Goal: Communication & Community: Answer question/provide support

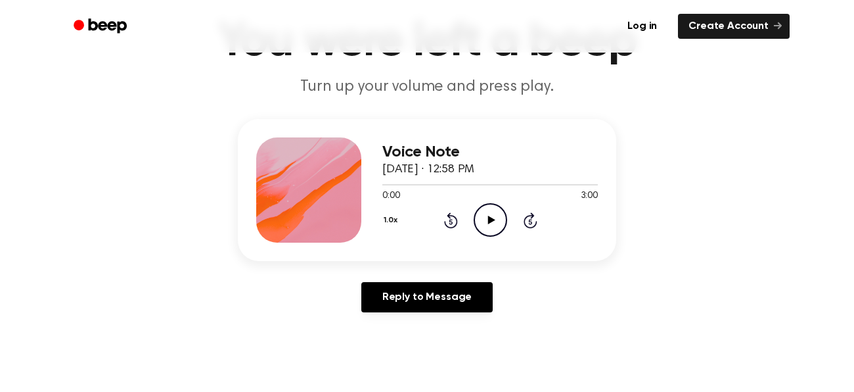
scroll to position [87, 0]
click at [345, 179] on div at bounding box center [308, 189] width 105 height 105
click at [494, 218] on icon "Play Audio" at bounding box center [491, 219] width 34 height 34
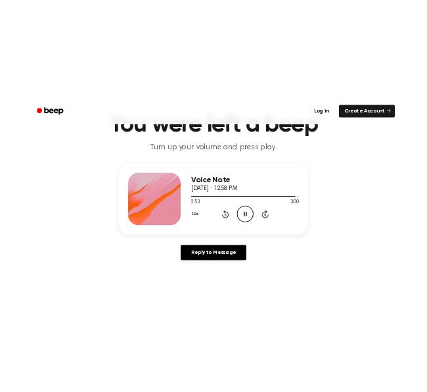
scroll to position [72, 0]
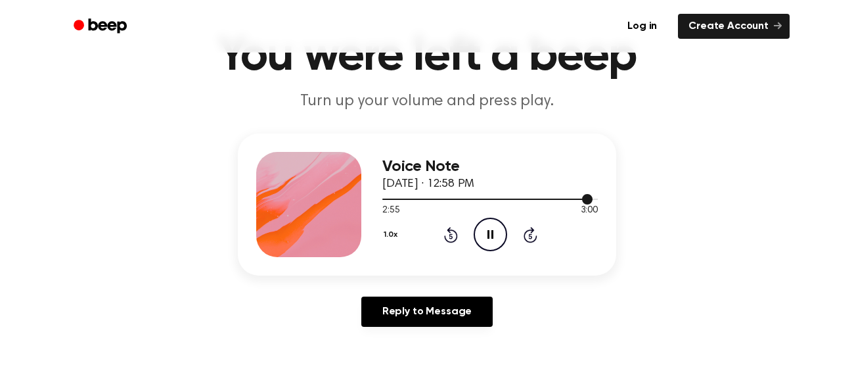
click at [494, 197] on div at bounding box center [491, 198] width 216 height 11
click at [499, 234] on icon "Play Audio" at bounding box center [491, 235] width 34 height 34
click at [496, 231] on icon "Pause Audio" at bounding box center [491, 235] width 34 height 34
click at [496, 231] on icon "Play Audio" at bounding box center [491, 235] width 34 height 34
click at [497, 231] on icon "Pause Audio" at bounding box center [491, 235] width 34 height 34
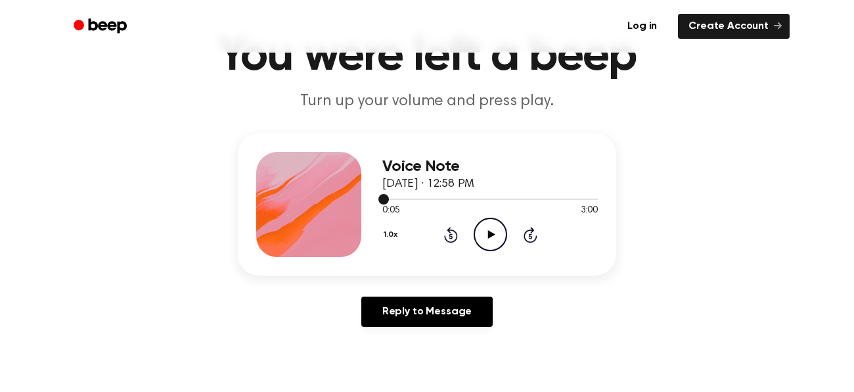
click at [557, 199] on div at bounding box center [491, 198] width 216 height 11
click at [492, 238] on icon "Play Audio" at bounding box center [491, 235] width 34 height 34
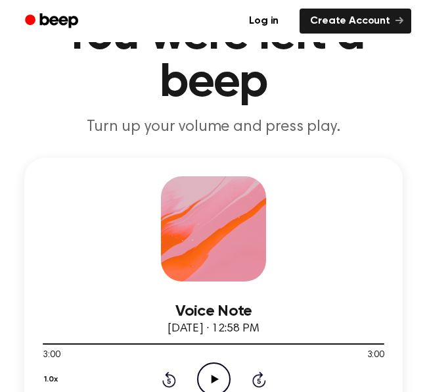
click at [216, 379] on icon at bounding box center [214, 379] width 7 height 9
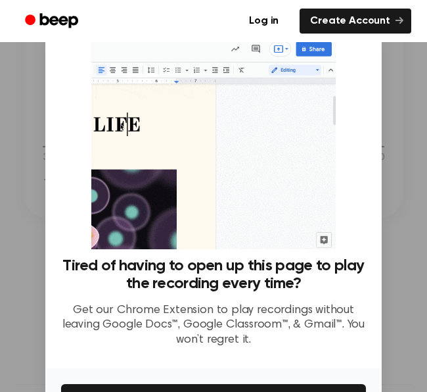
scroll to position [86, 0]
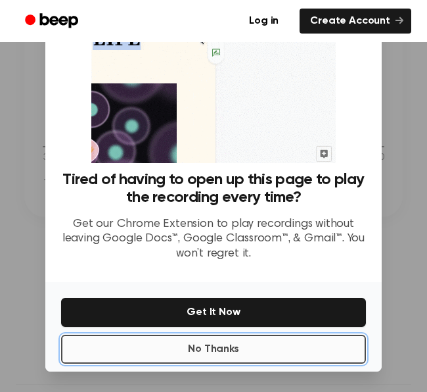
click at [284, 349] on button "No Thanks" at bounding box center [213, 349] width 305 height 29
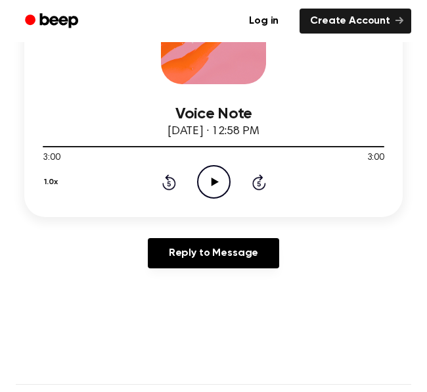
click at [219, 178] on icon "Play Audio" at bounding box center [214, 182] width 34 height 34
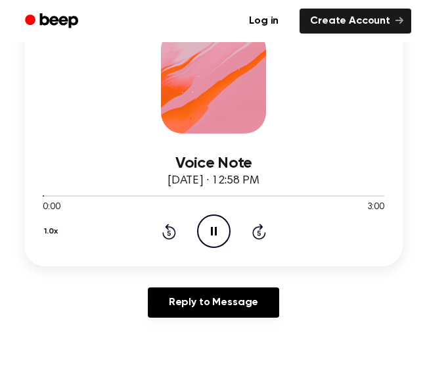
scroll to position [215, 0]
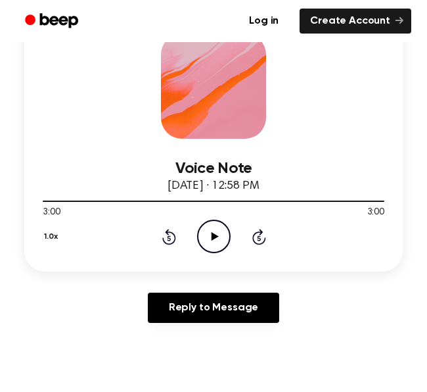
click at [291, 51] on div "Voice Note [DATE] · 12:58 PM 3:00 3:00 Your browser does not support the [objec…" at bounding box center [213, 143] width 379 height 256
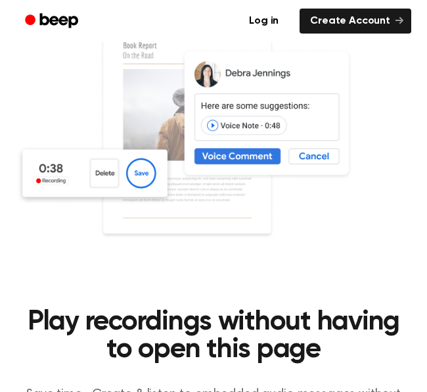
scroll to position [669, 0]
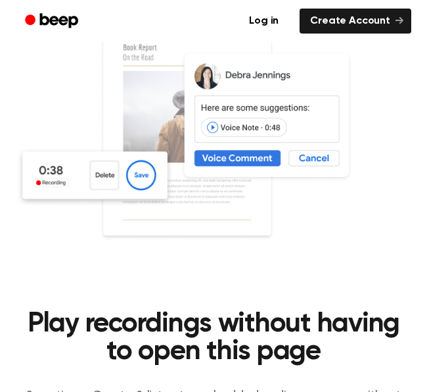
click at [317, 164] on img at bounding box center [214, 147] width 396 height 262
click at [318, 156] on img at bounding box center [214, 147] width 396 height 262
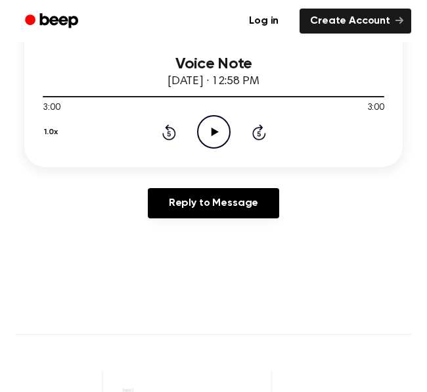
scroll to position [322, 0]
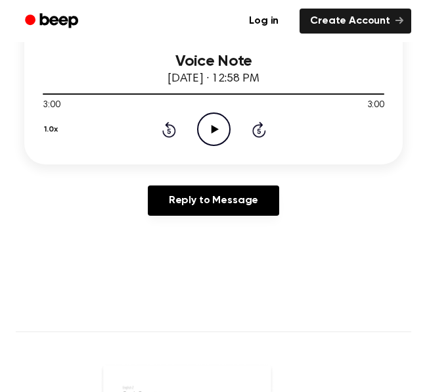
click at [213, 135] on icon "Play Audio" at bounding box center [214, 129] width 34 height 34
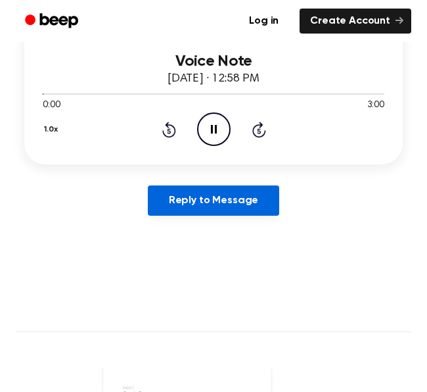
click at [229, 206] on link "Reply to Message" at bounding box center [213, 200] width 131 height 30
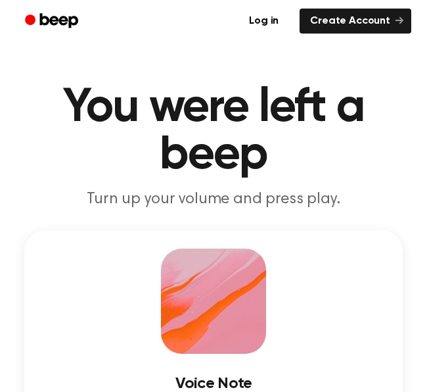
scroll to position [322, 0]
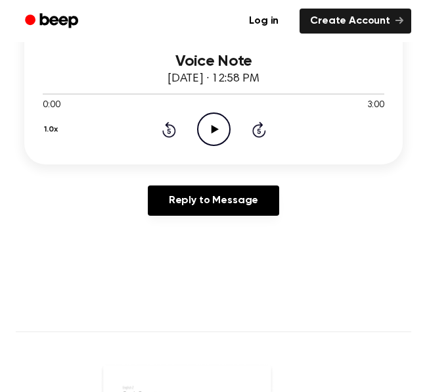
click at [206, 120] on icon "Play Audio" at bounding box center [214, 129] width 34 height 34
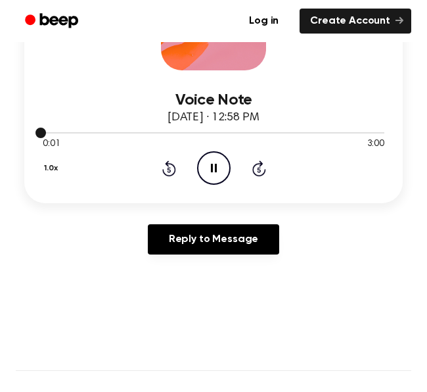
scroll to position [283, 0]
